Goal: Transaction & Acquisition: Book appointment/travel/reservation

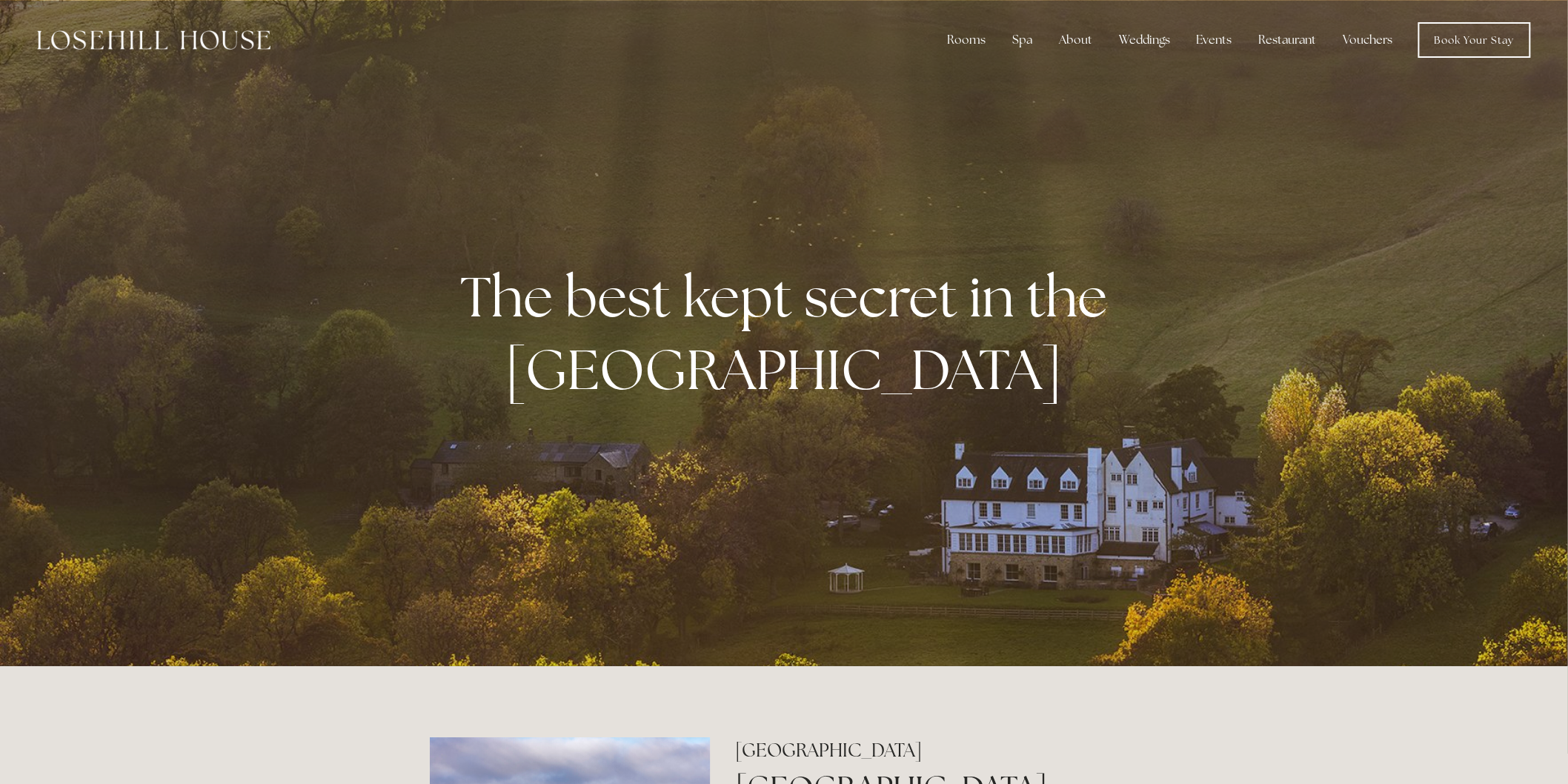
click at [978, 77] on link "Rooms" at bounding box center [976, 78] width 96 height 24
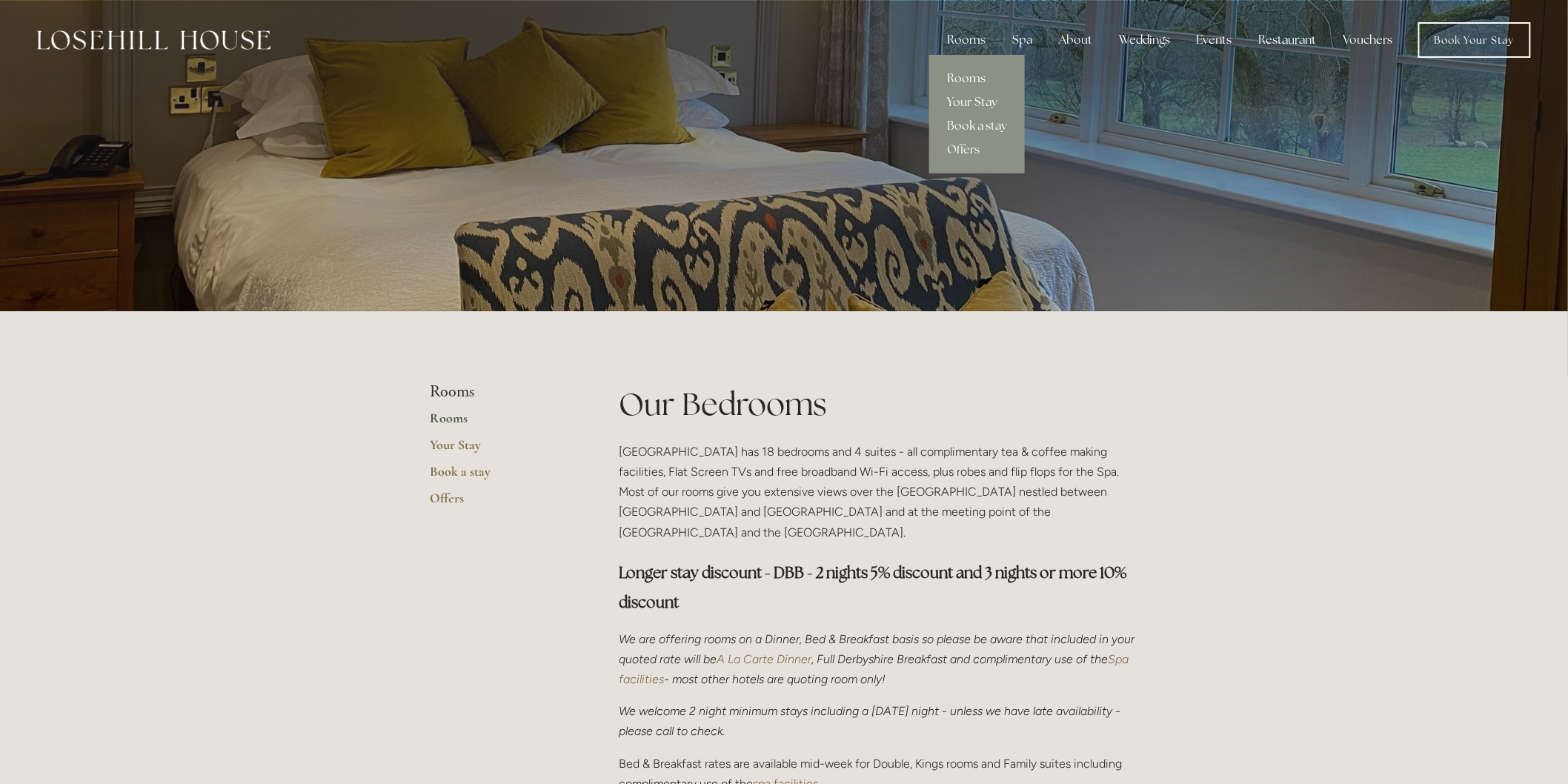
click at [984, 122] on link "Book a stay" at bounding box center [976, 126] width 96 height 24
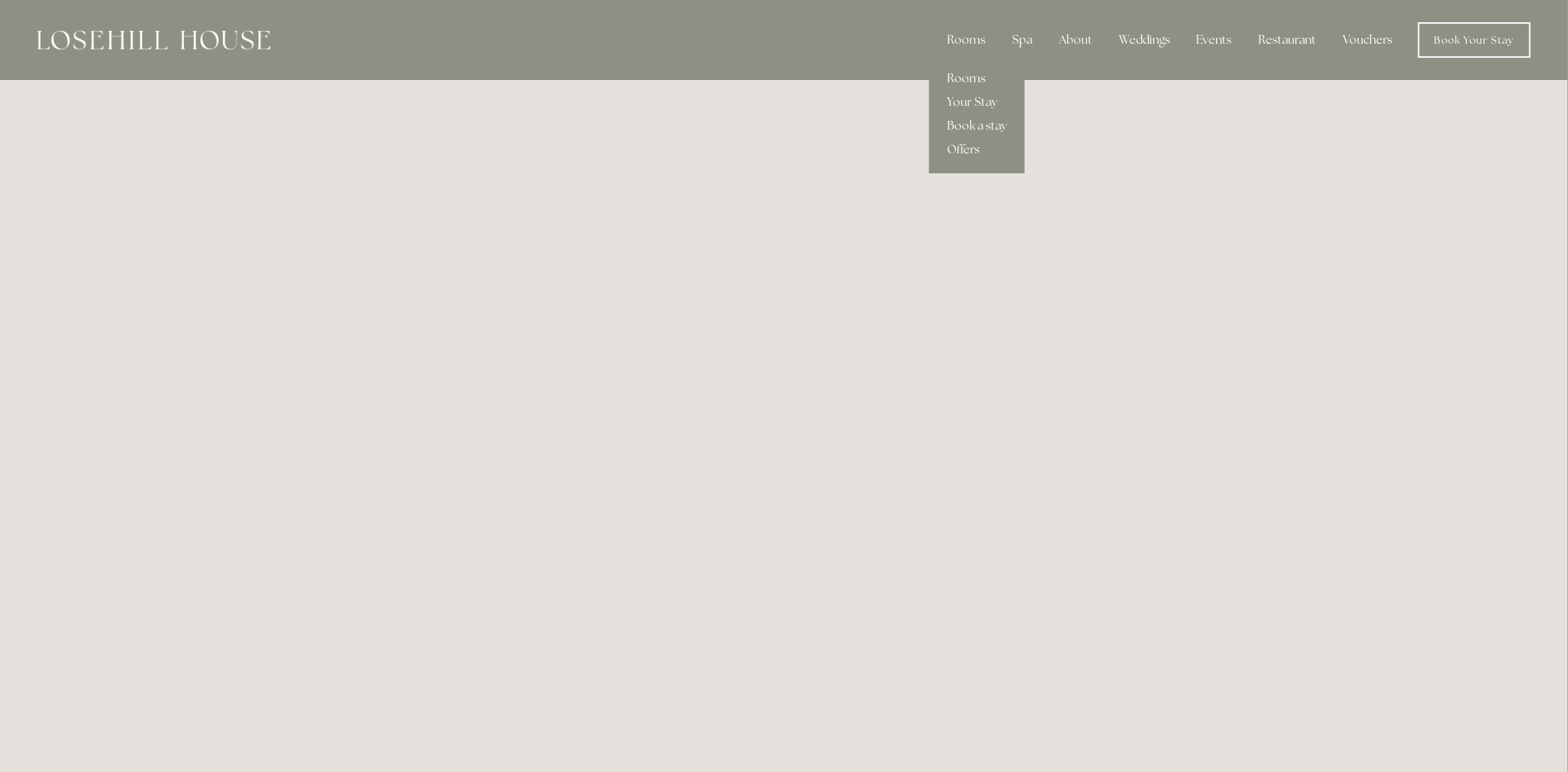
click at [976, 72] on link "Rooms" at bounding box center [976, 78] width 96 height 24
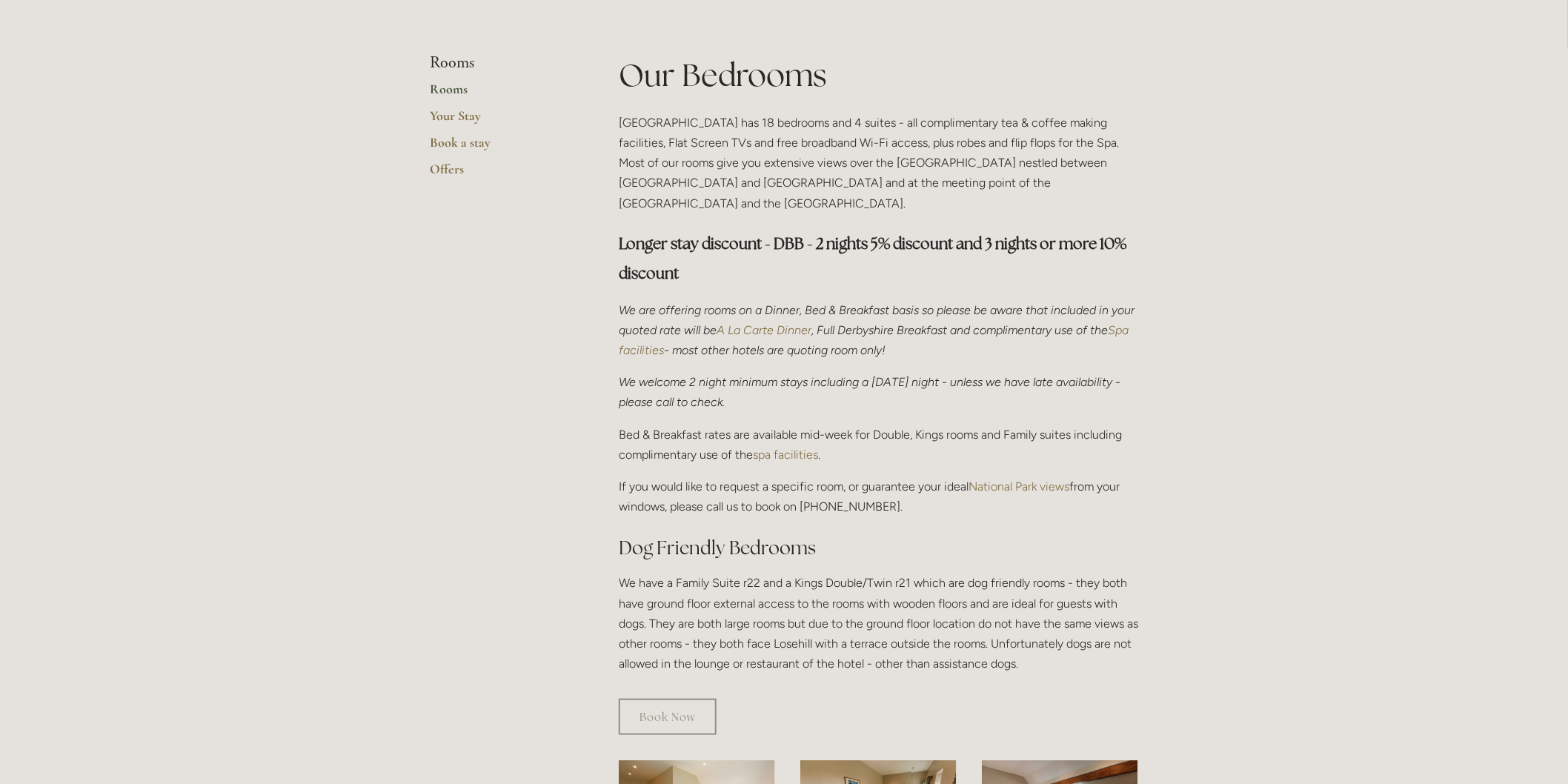
scroll to position [741, 0]
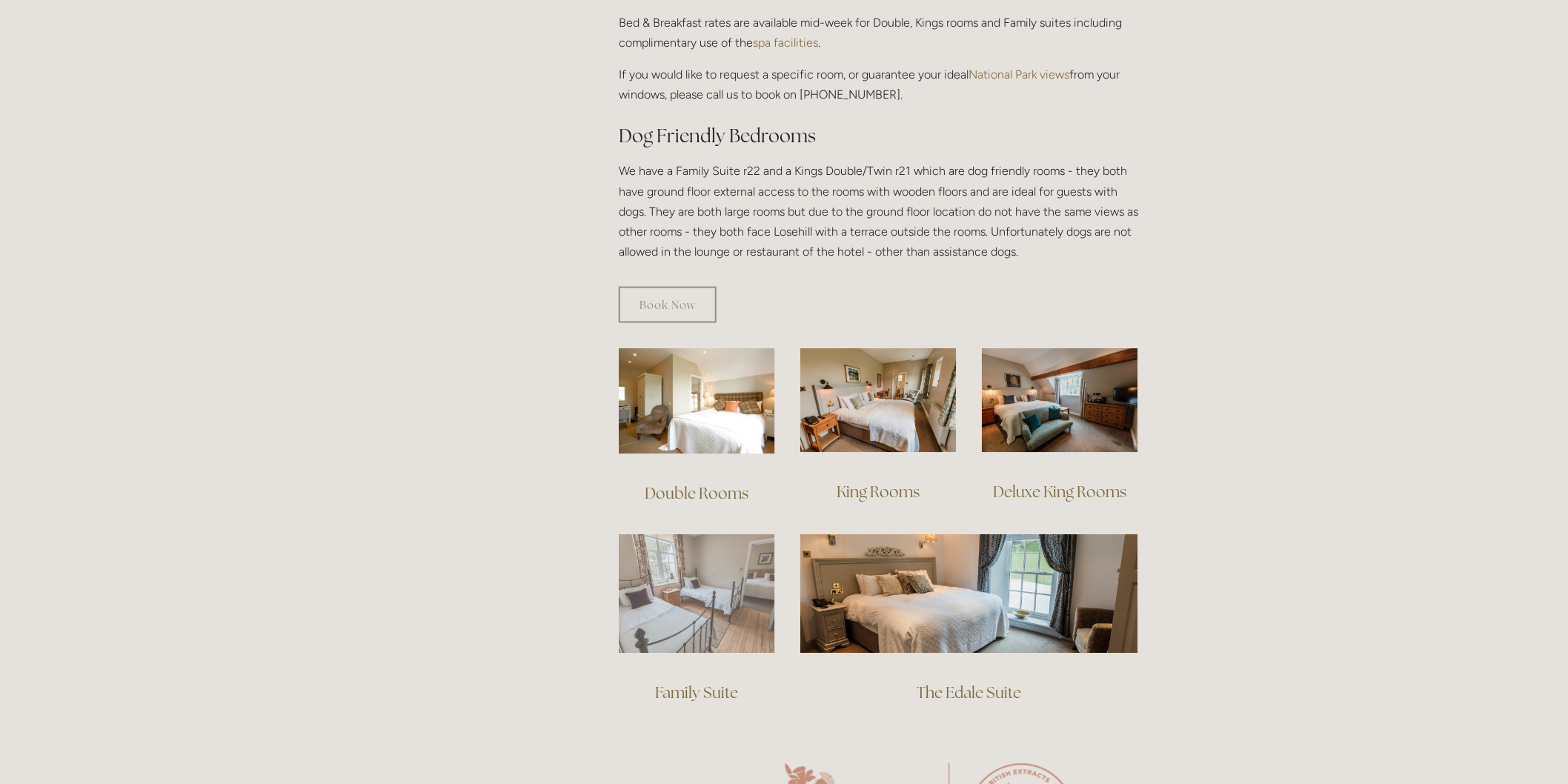
click at [721, 601] on img at bounding box center [697, 594] width 156 height 119
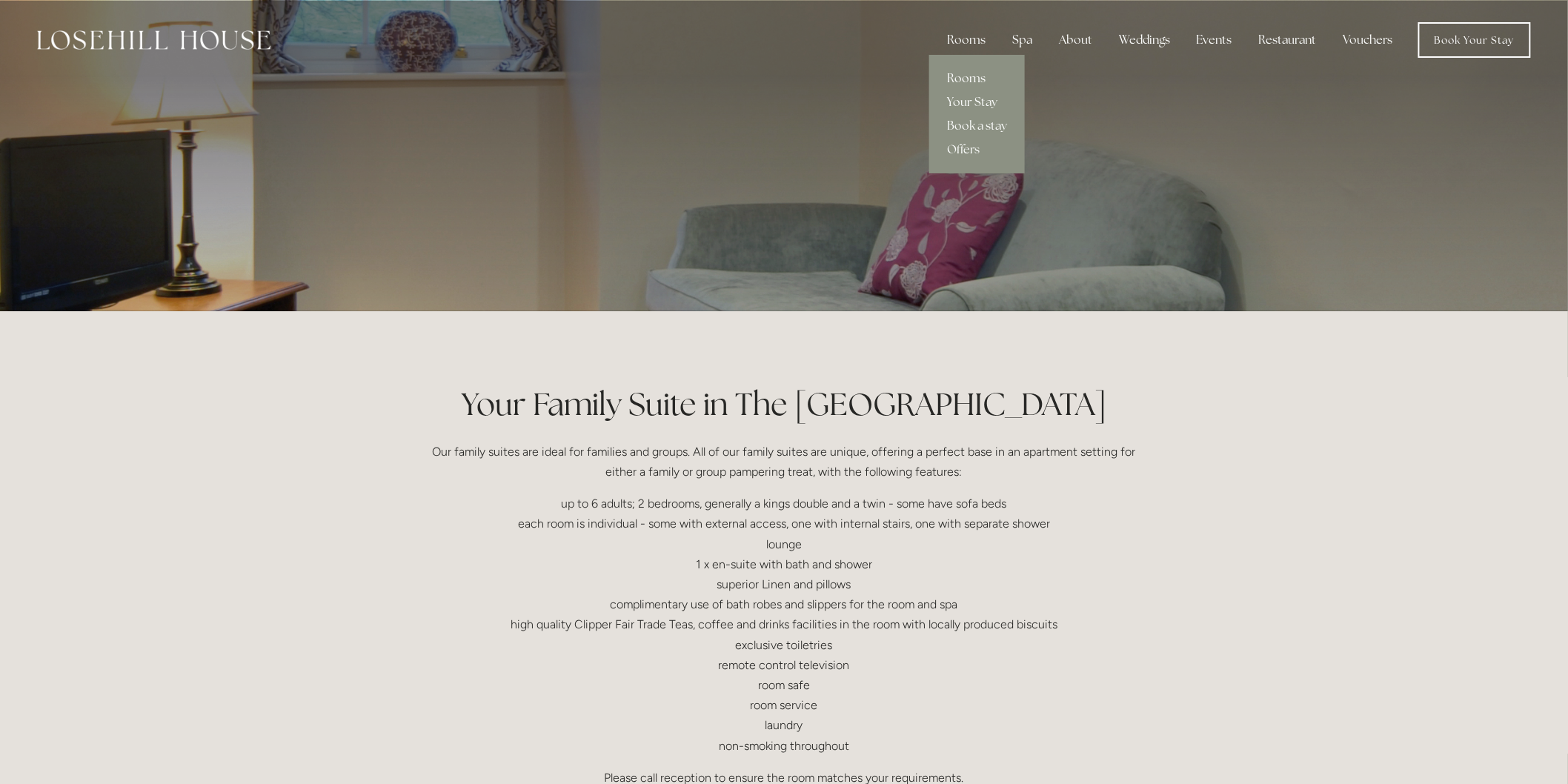
click at [982, 79] on link "Rooms" at bounding box center [976, 78] width 96 height 24
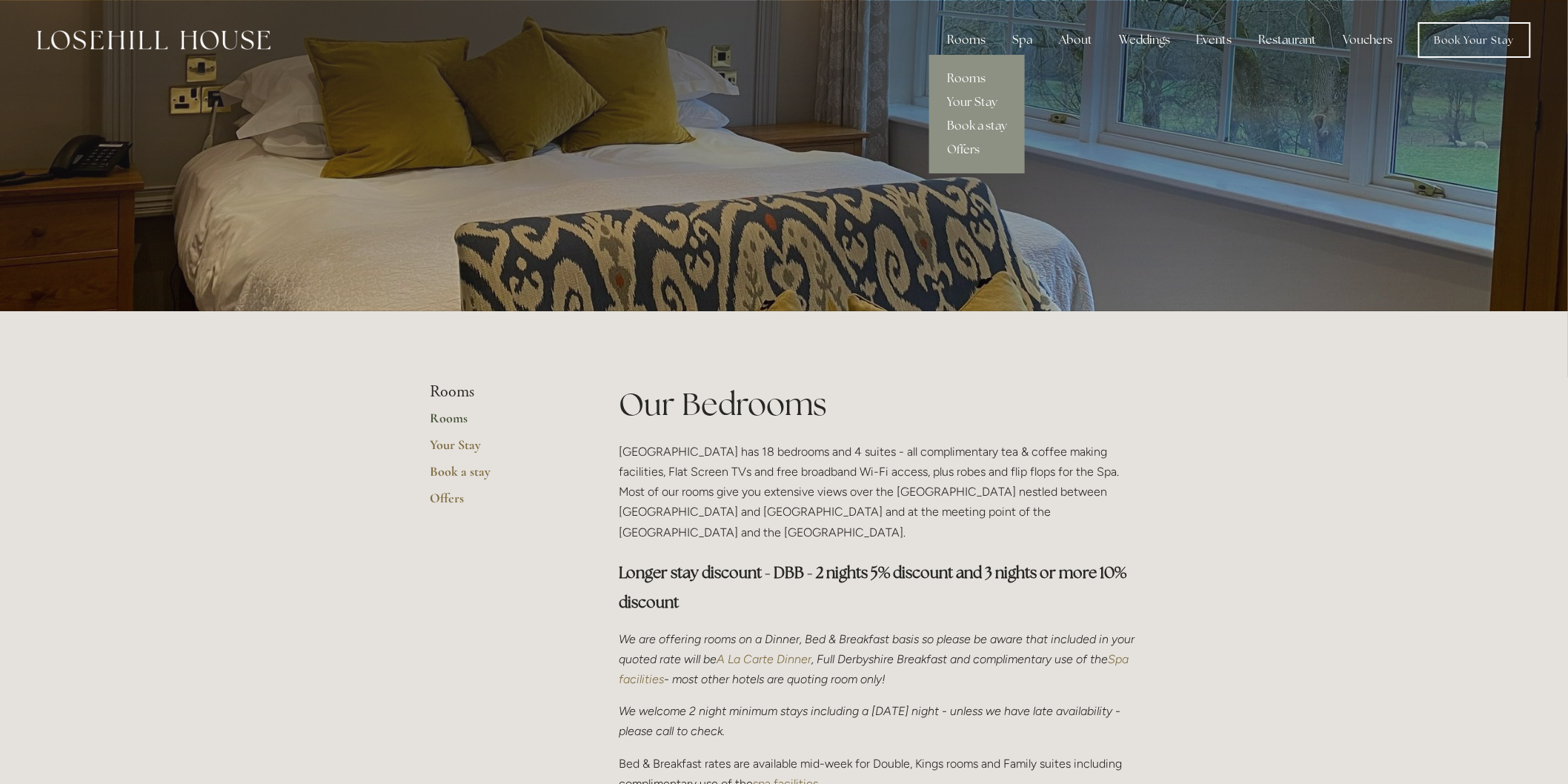
click at [969, 78] on link "Rooms" at bounding box center [976, 78] width 96 height 24
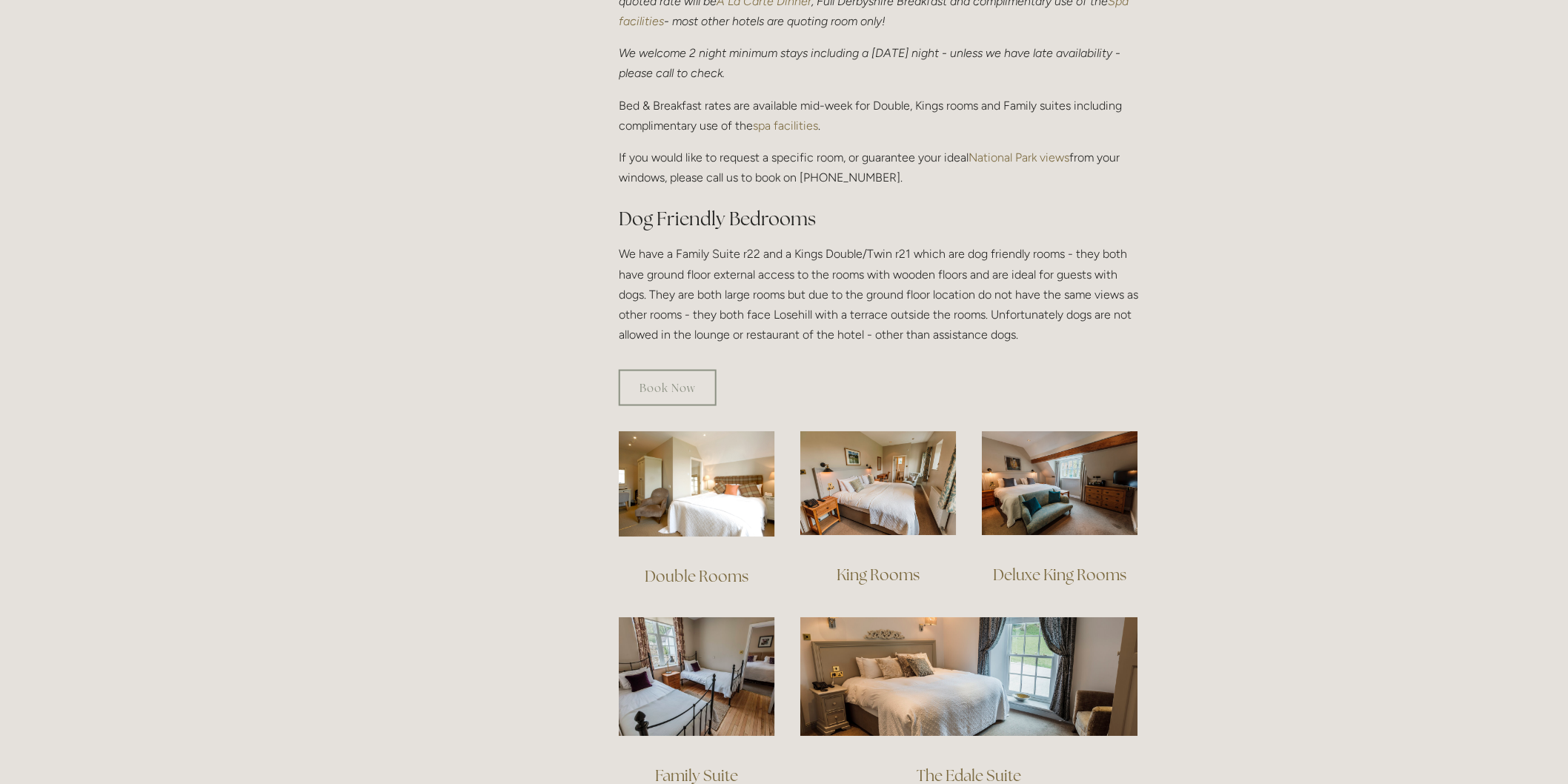
scroll to position [741, 0]
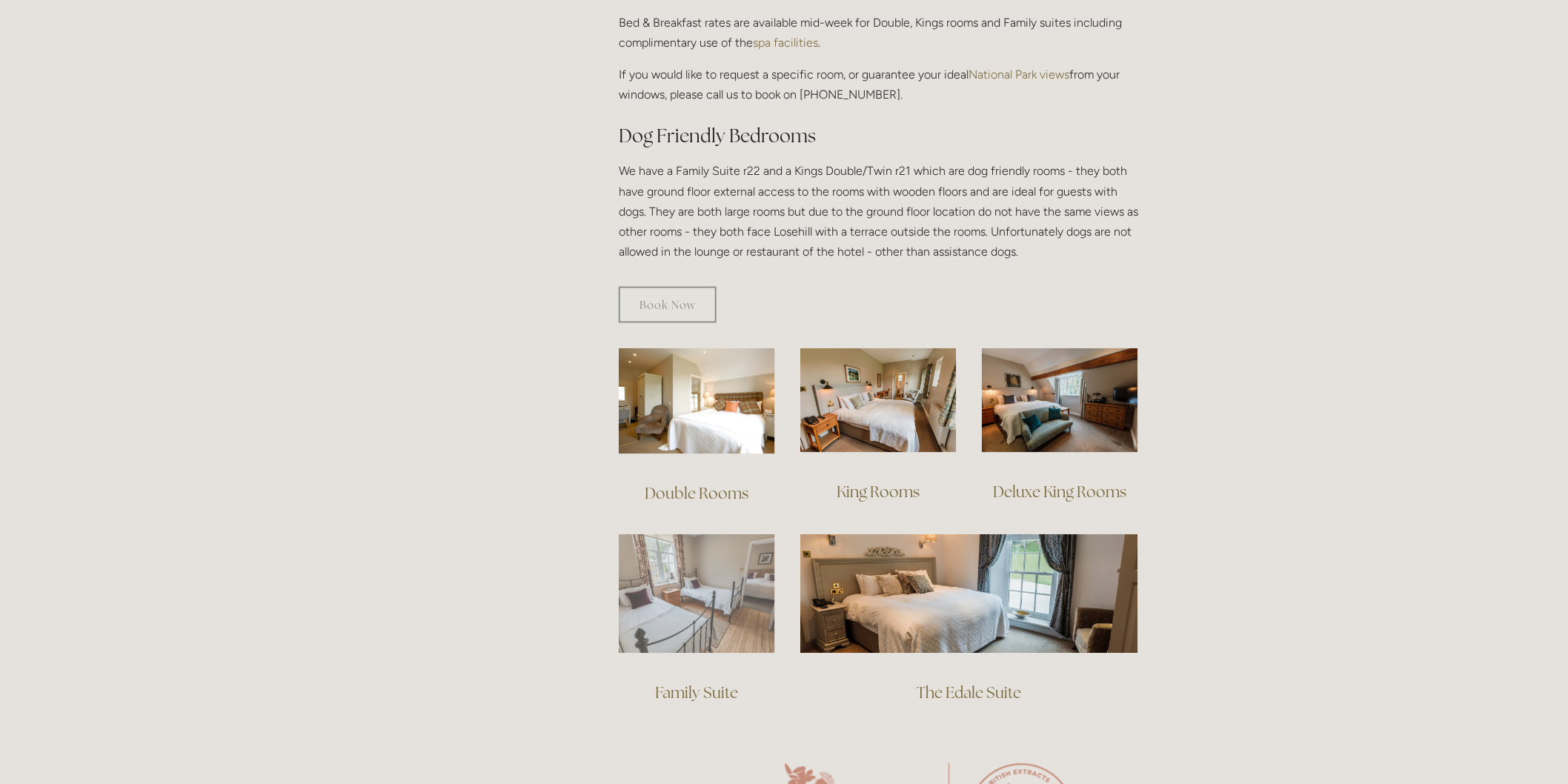
click at [676, 611] on img at bounding box center [697, 594] width 156 height 119
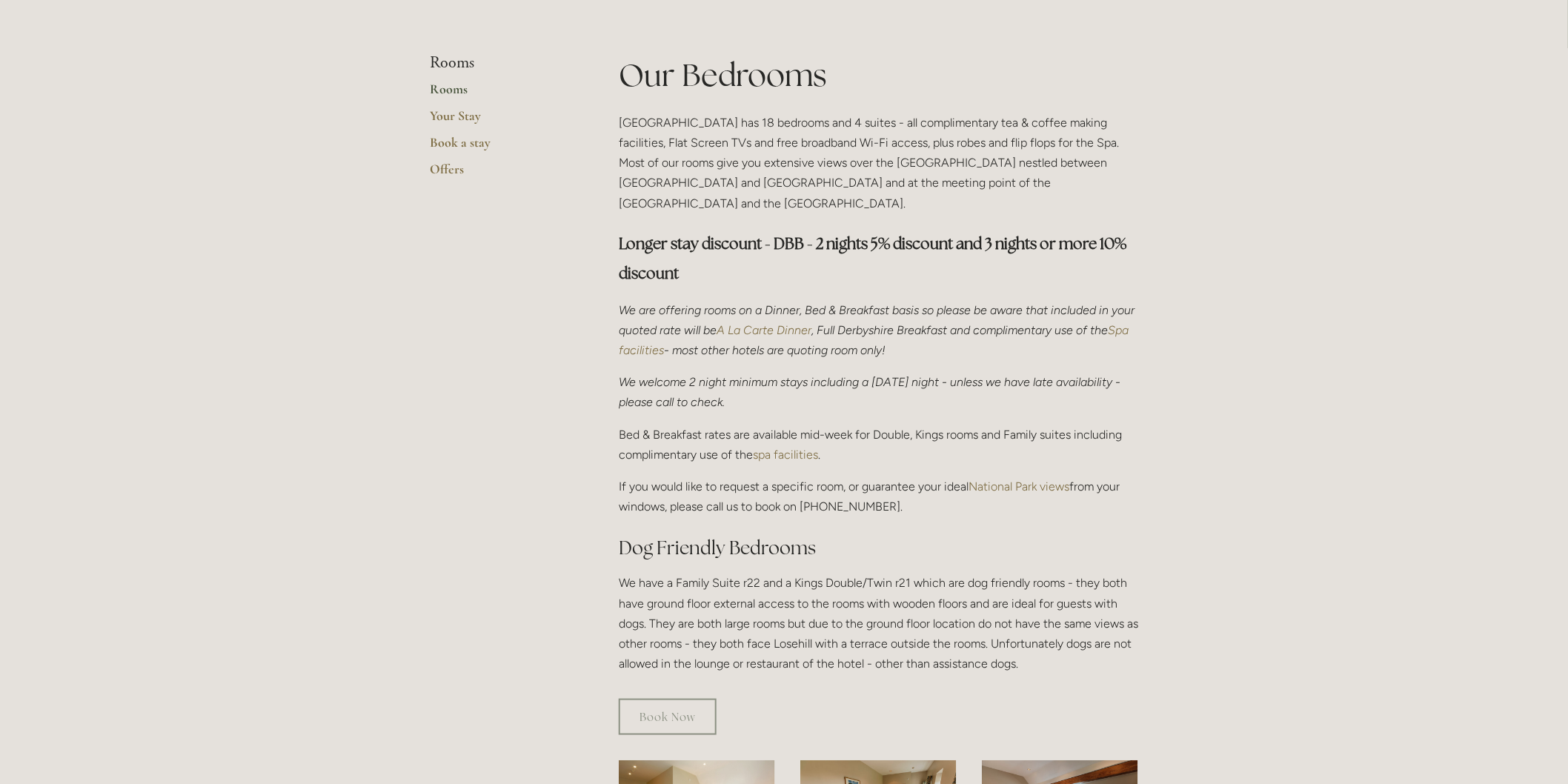
scroll to position [0, 0]
